Goal: Task Accomplishment & Management: Manage account settings

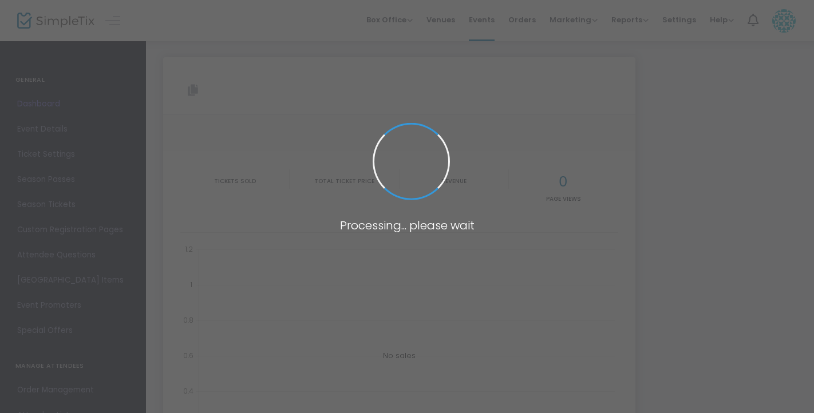
type input "[URL][DOMAIN_NAME]"
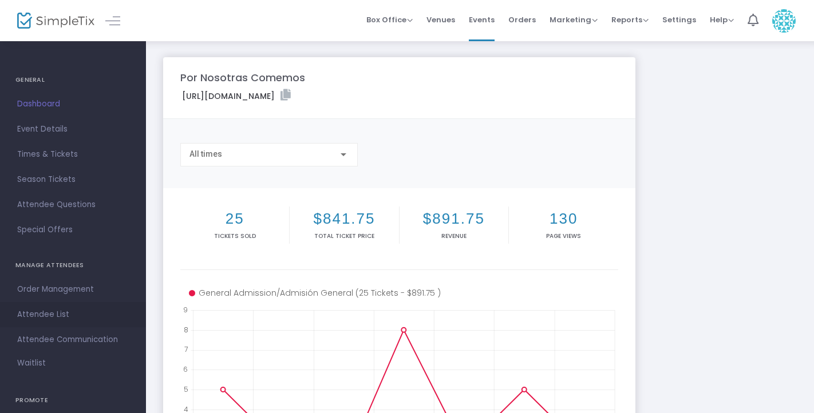
click at [54, 315] on span "Attendee List" at bounding box center [73, 315] width 112 height 15
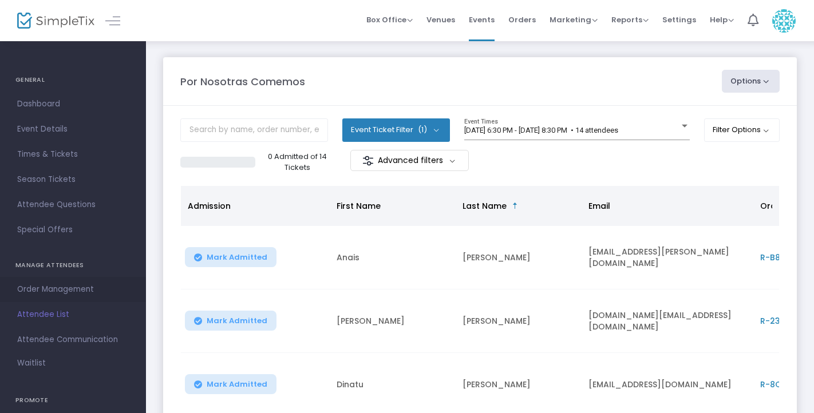
click at [70, 290] on span "Order Management" at bounding box center [73, 289] width 112 height 15
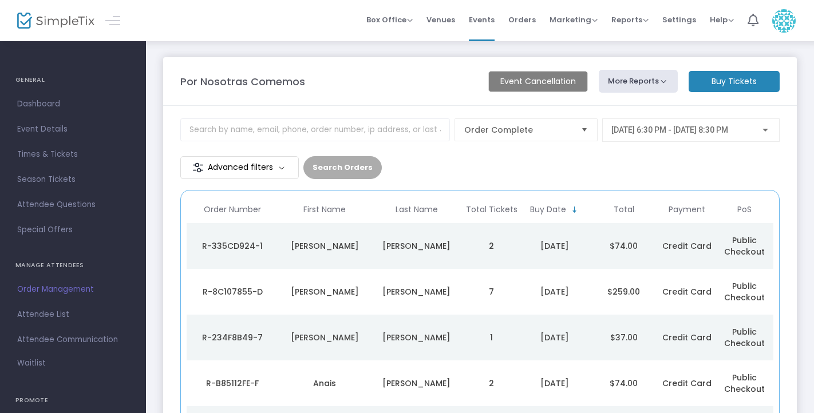
click at [692, 132] on span "[DATE] 6:30 PM - [DATE] 8:30 PM" at bounding box center [670, 129] width 117 height 9
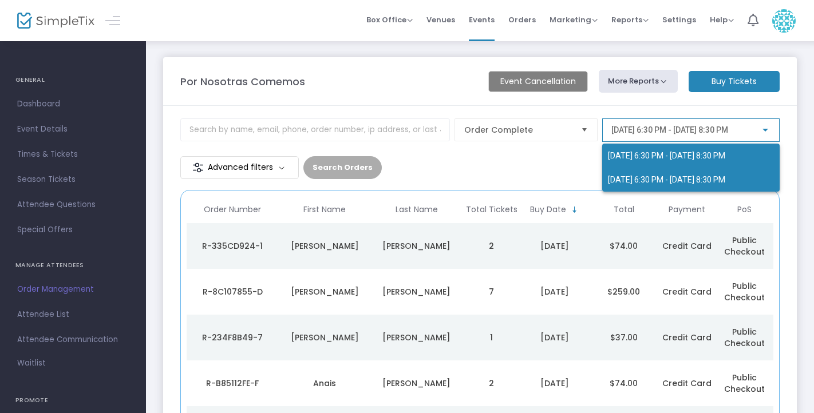
click at [684, 184] on span "[DATE] 6:30 PM - [DATE] 8:30 PM" at bounding box center [666, 179] width 117 height 9
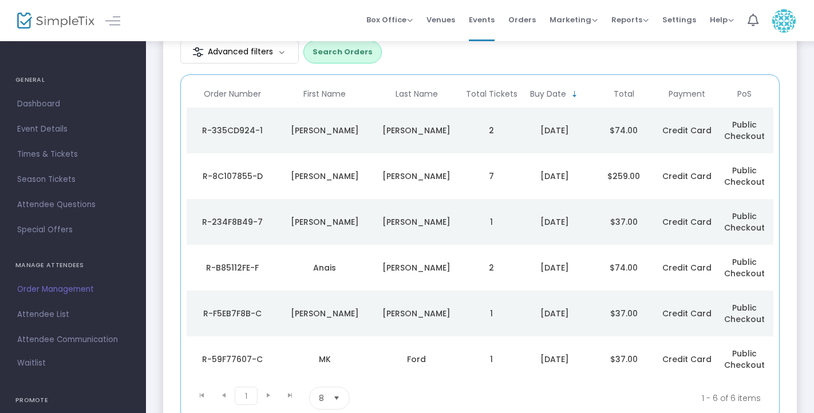
scroll to position [210, 0]
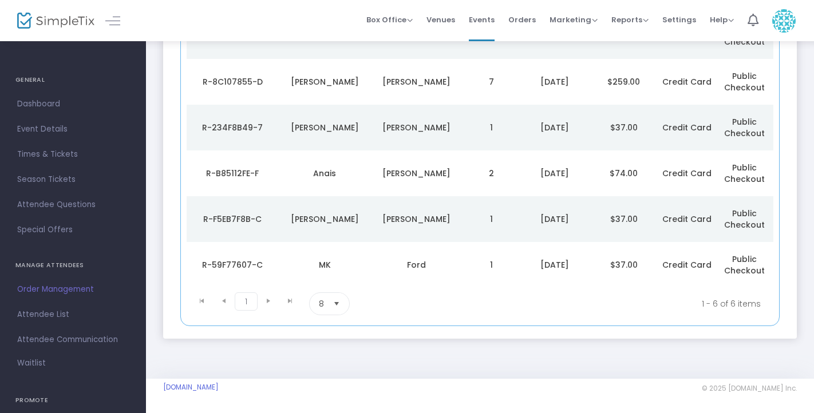
click at [334, 296] on span "Select" at bounding box center [337, 304] width 19 height 19
click at [330, 347] on li "25" at bounding box center [330, 351] width 40 height 23
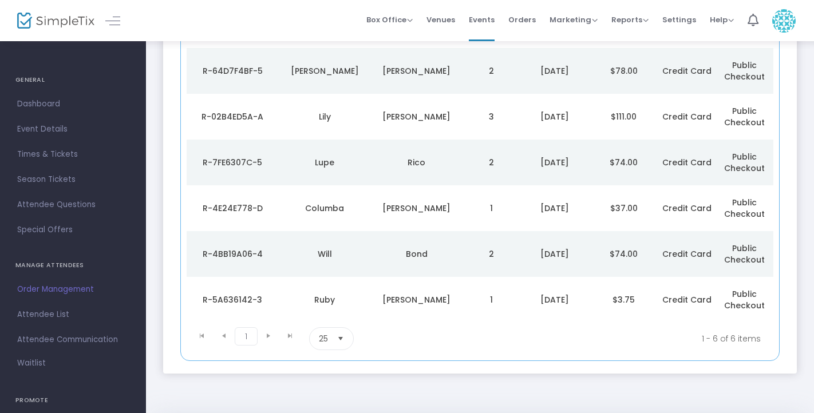
scroll to position [0, 0]
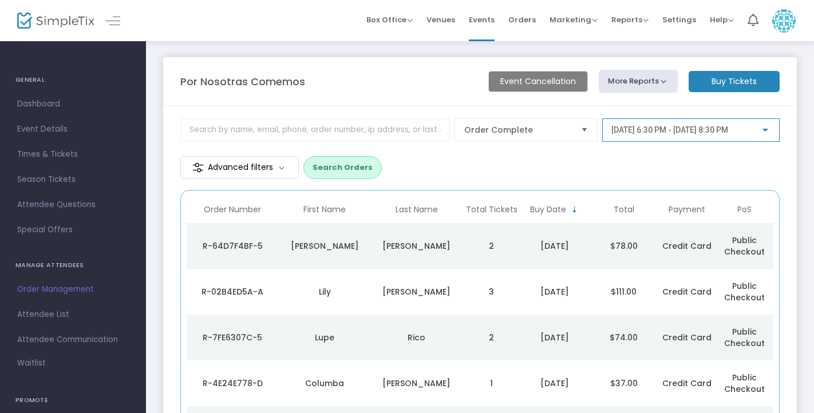
click at [728, 129] on span "[DATE] 6:30 PM - [DATE] 8:30 PM" at bounding box center [670, 129] width 117 height 9
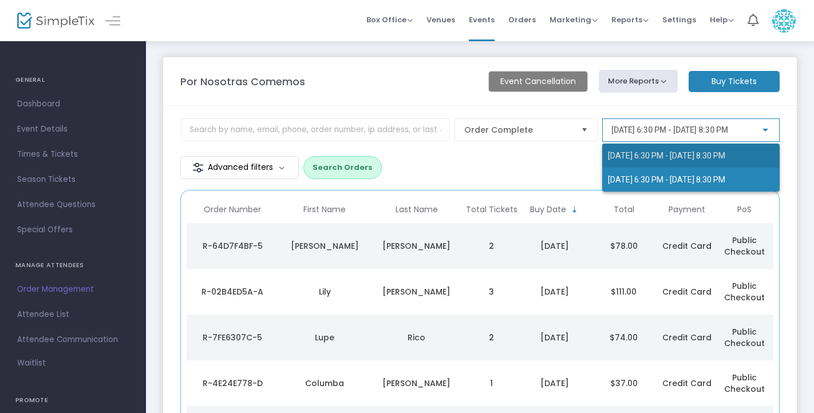
click at [706, 151] on span "[DATE] 6:30 PM - [DATE] 8:30 PM" at bounding box center [666, 155] width 117 height 9
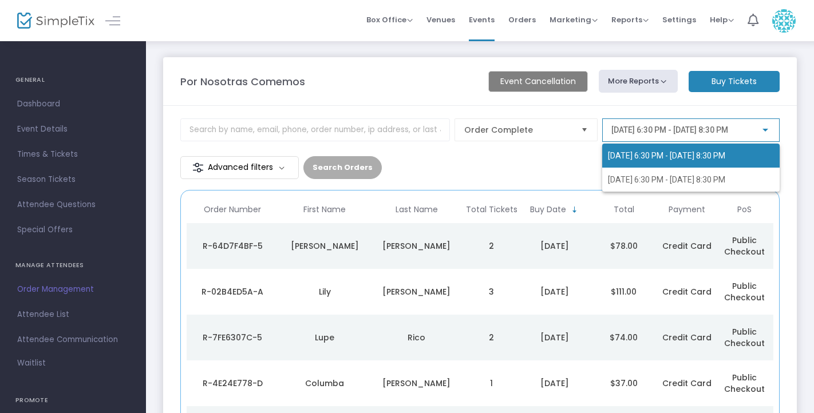
click at [641, 153] on span "[DATE] 6:30 PM - [DATE] 8:30 PM" at bounding box center [666, 155] width 117 height 9
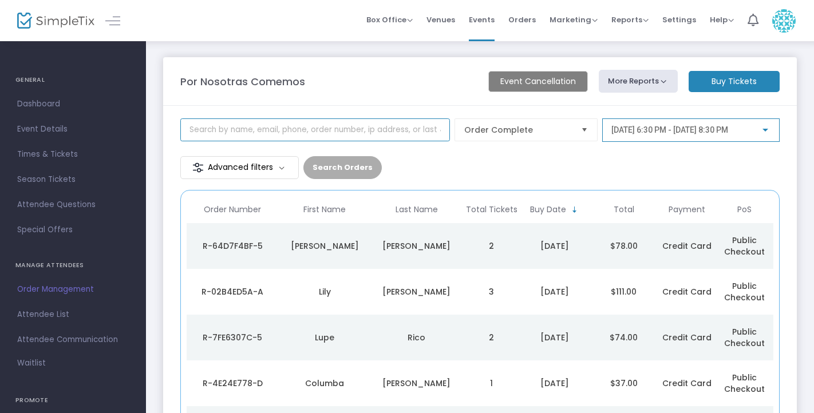
click at [389, 130] on input at bounding box center [315, 130] width 270 height 23
click at [421, 167] on div "Order Complete [DATE] 6:30 PM - [DATE] 8:30 PM Advanced filters Search Orders" at bounding box center [480, 149] width 600 height 60
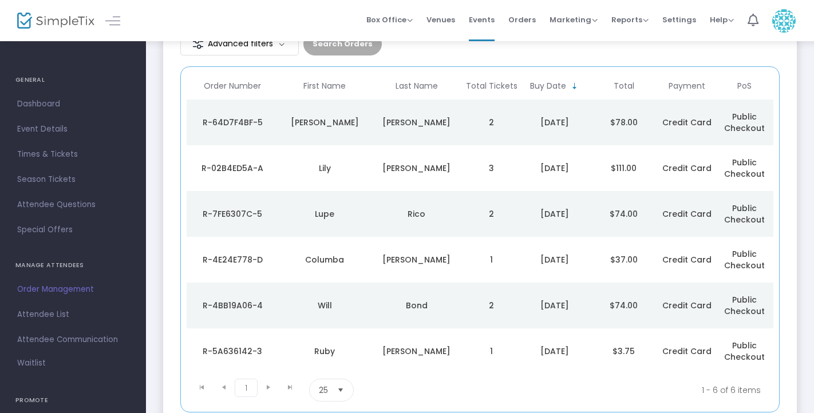
scroll to position [210, 0]
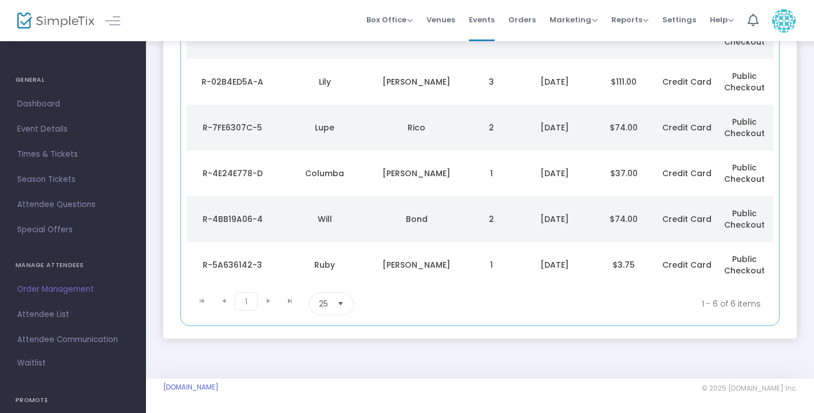
click at [345, 298] on span "Select" at bounding box center [341, 304] width 19 height 19
click at [322, 368] on span "50" at bounding box center [324, 373] width 10 height 11
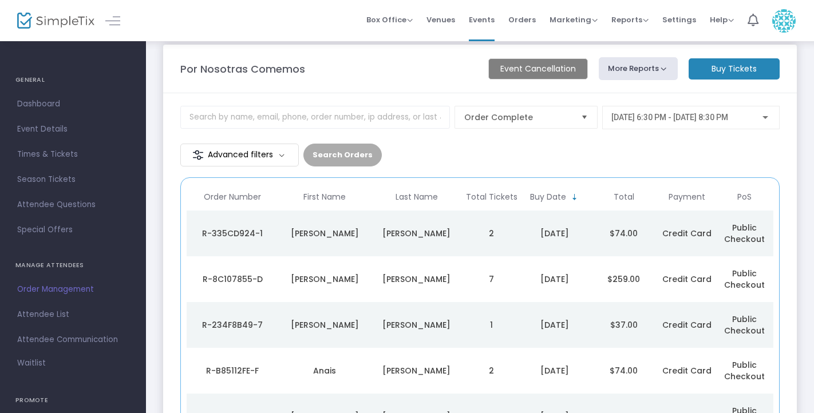
scroll to position [0, 0]
